Goal: Task Accomplishment & Management: Complete application form

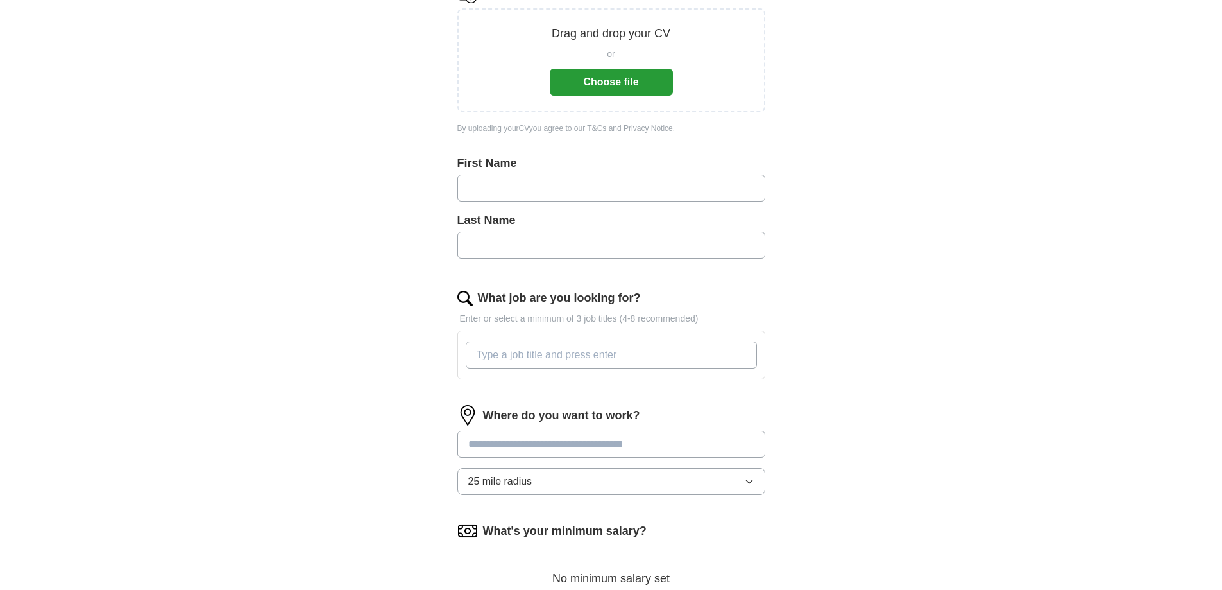
scroll to position [449, 0]
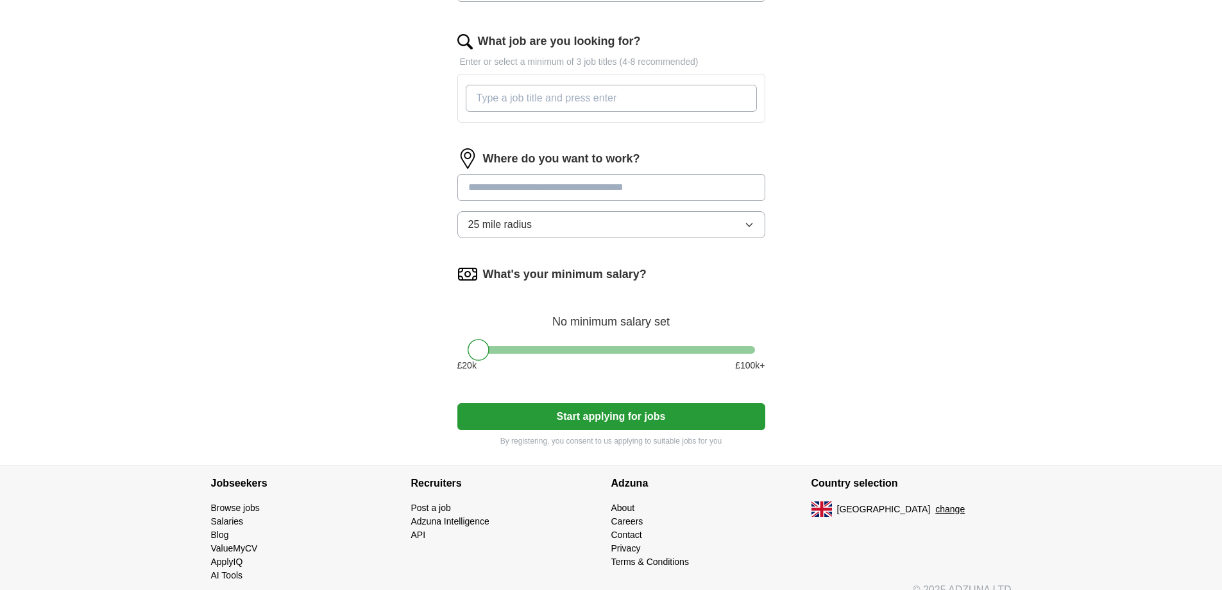
click at [613, 349] on div at bounding box center [611, 350] width 287 height 8
click at [634, 348] on div at bounding box center [611, 350] width 287 height 8
click at [659, 346] on div at bounding box center [611, 350] width 287 height 8
click at [649, 347] on div at bounding box center [611, 350] width 287 height 8
click at [657, 347] on div at bounding box center [648, 350] width 22 height 22
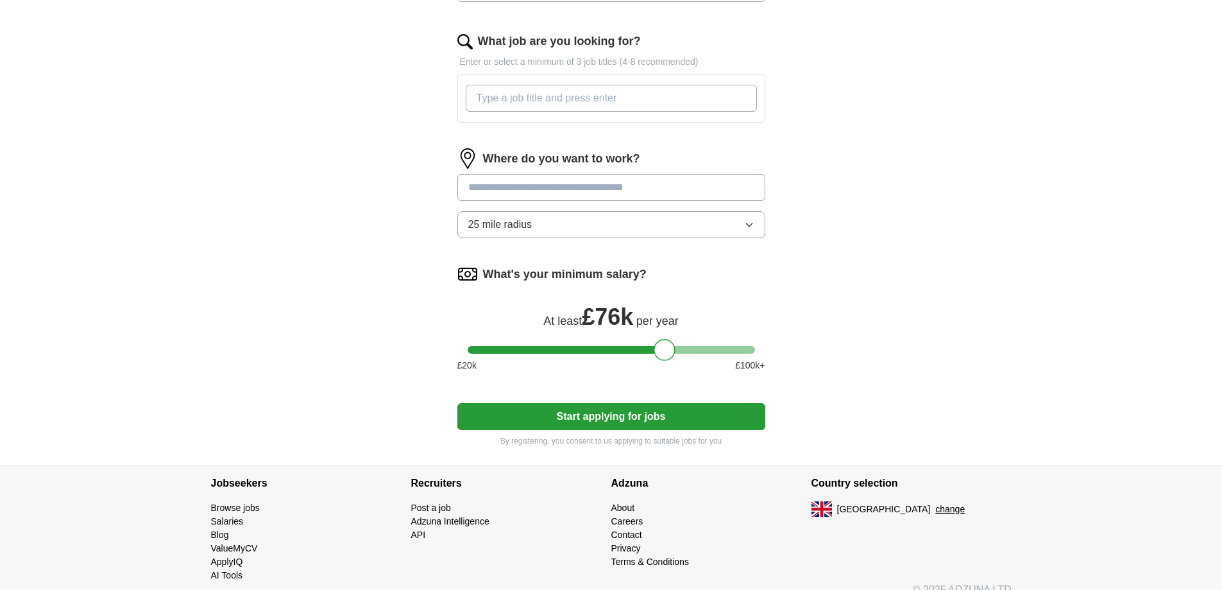
click at [663, 347] on div at bounding box center [611, 350] width 287 height 8
click at [652, 347] on div at bounding box center [611, 350] width 287 height 8
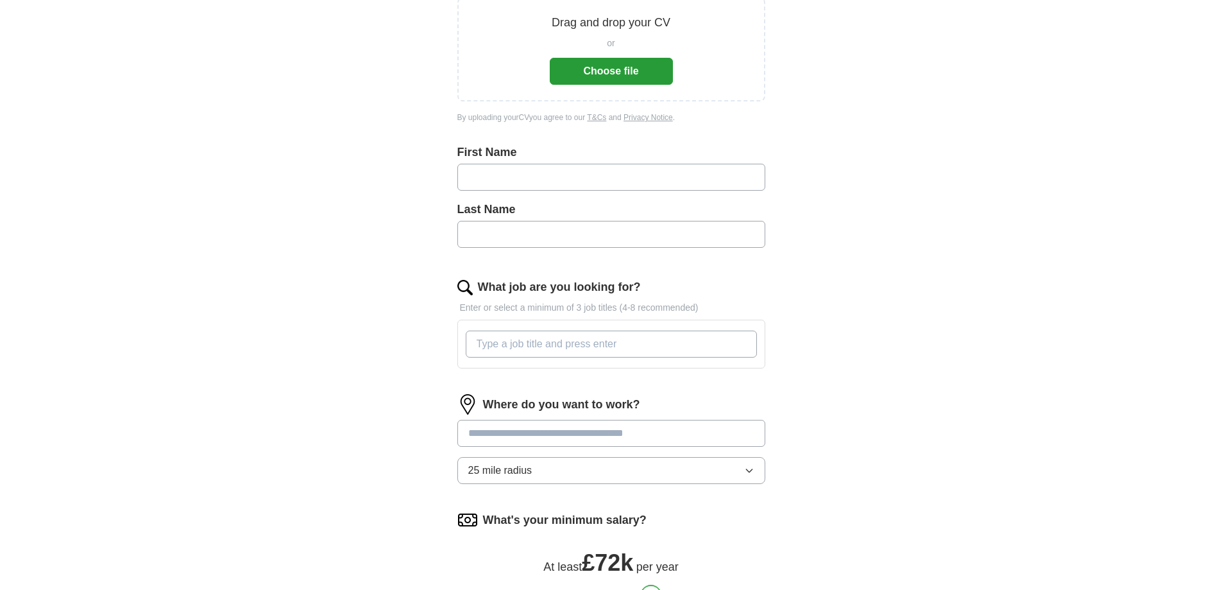
scroll to position [18, 0]
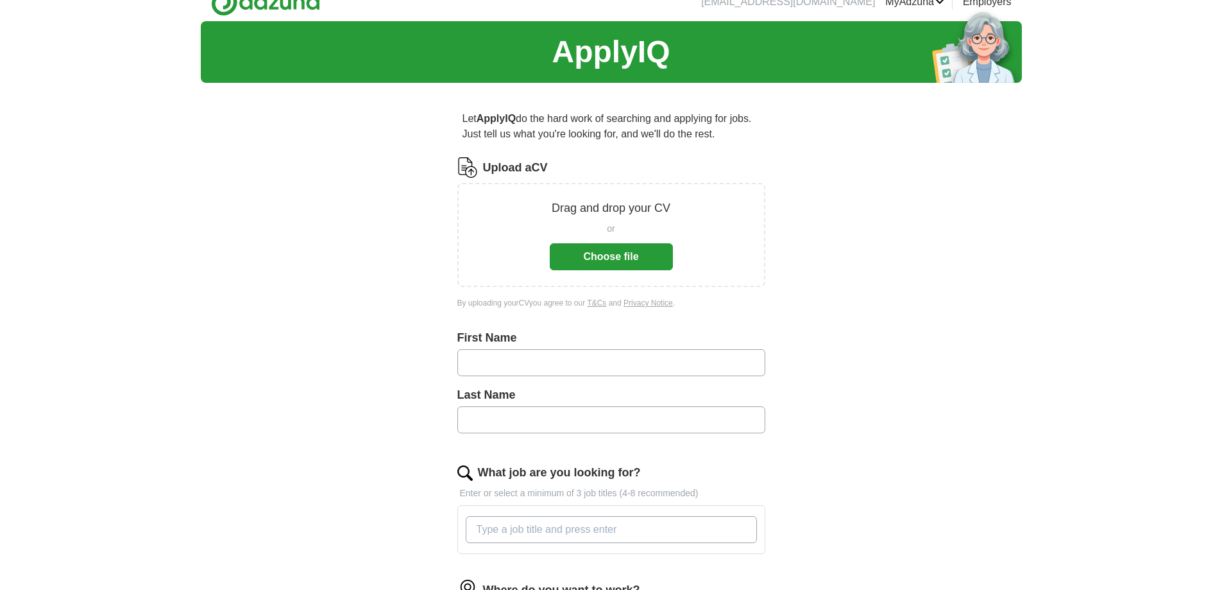
click at [600, 251] on button "Choose file" at bounding box center [611, 256] width 123 height 27
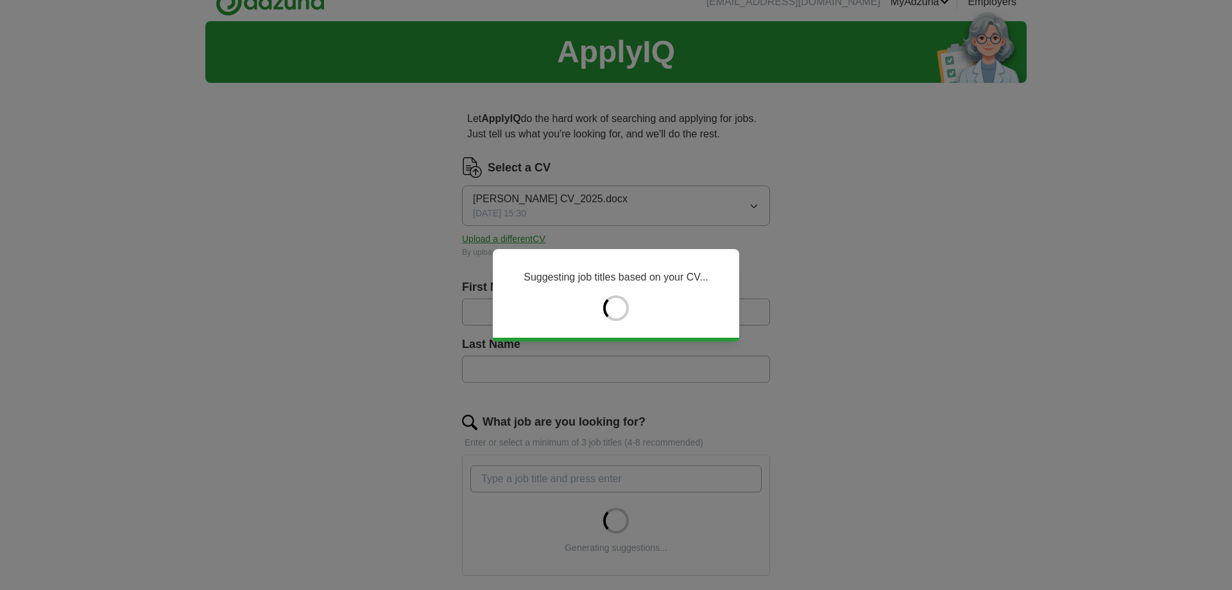
type input "*****"
type input "****"
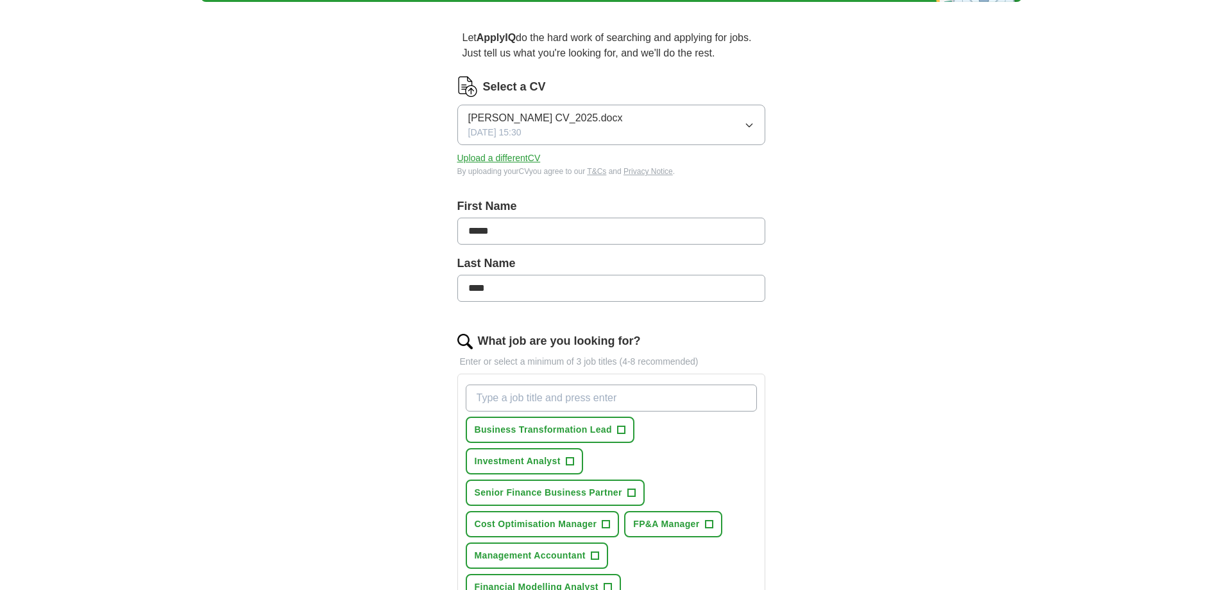
scroll to position [0, 0]
